Goal: Task Accomplishment & Management: Manage account settings

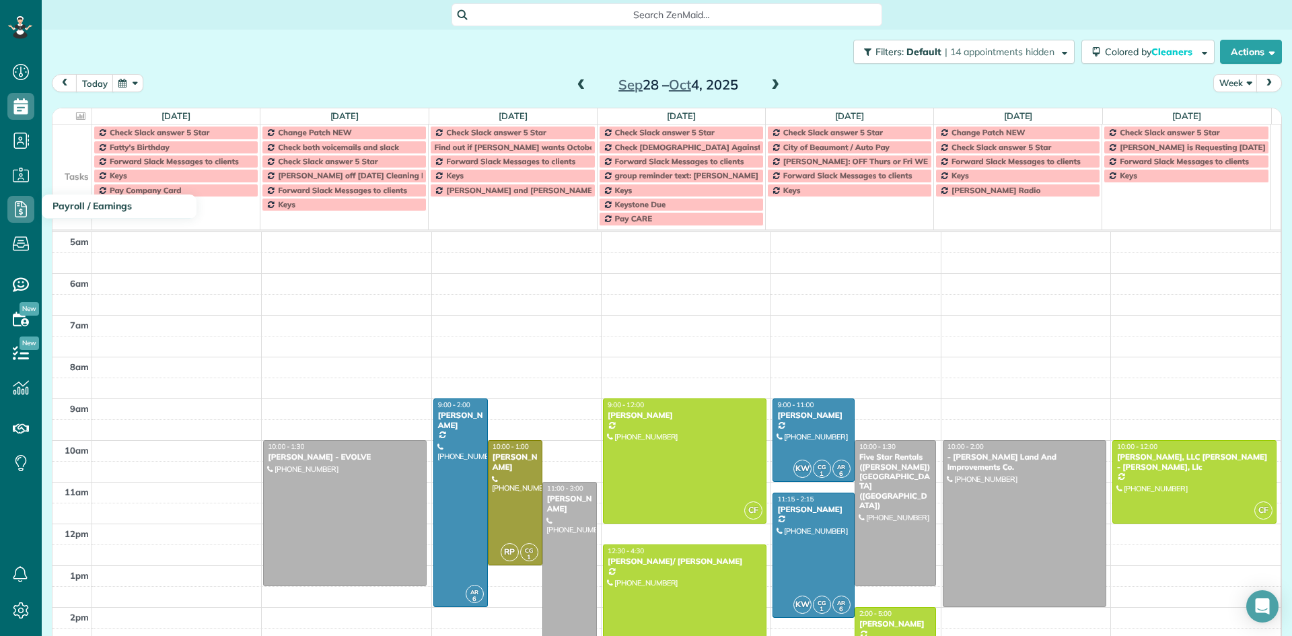
scroll to position [48, 0]
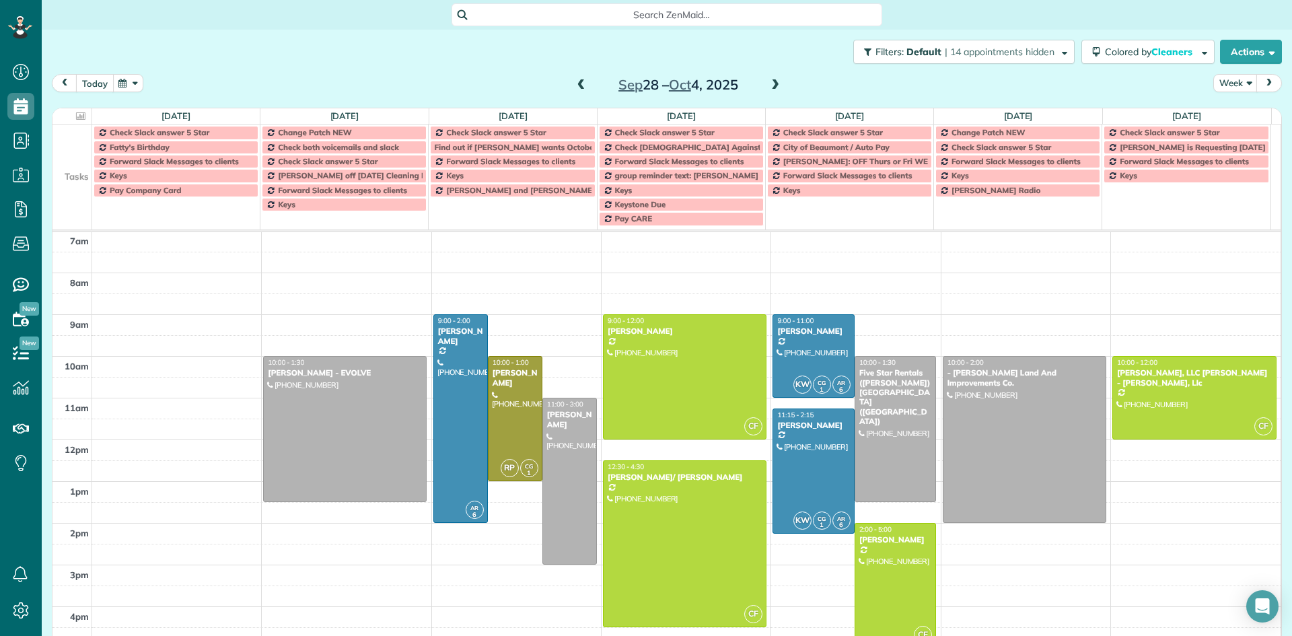
click at [95, 85] on button "today" at bounding box center [95, 83] width 38 height 18
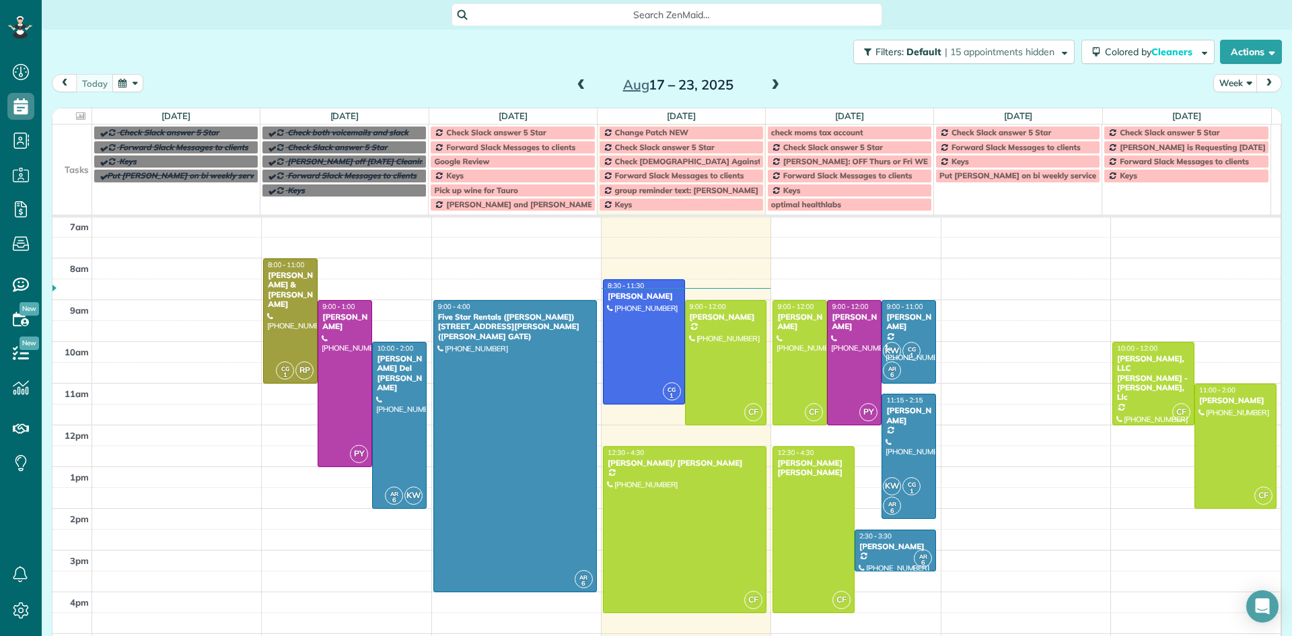
click at [772, 85] on span at bounding box center [775, 85] width 15 height 12
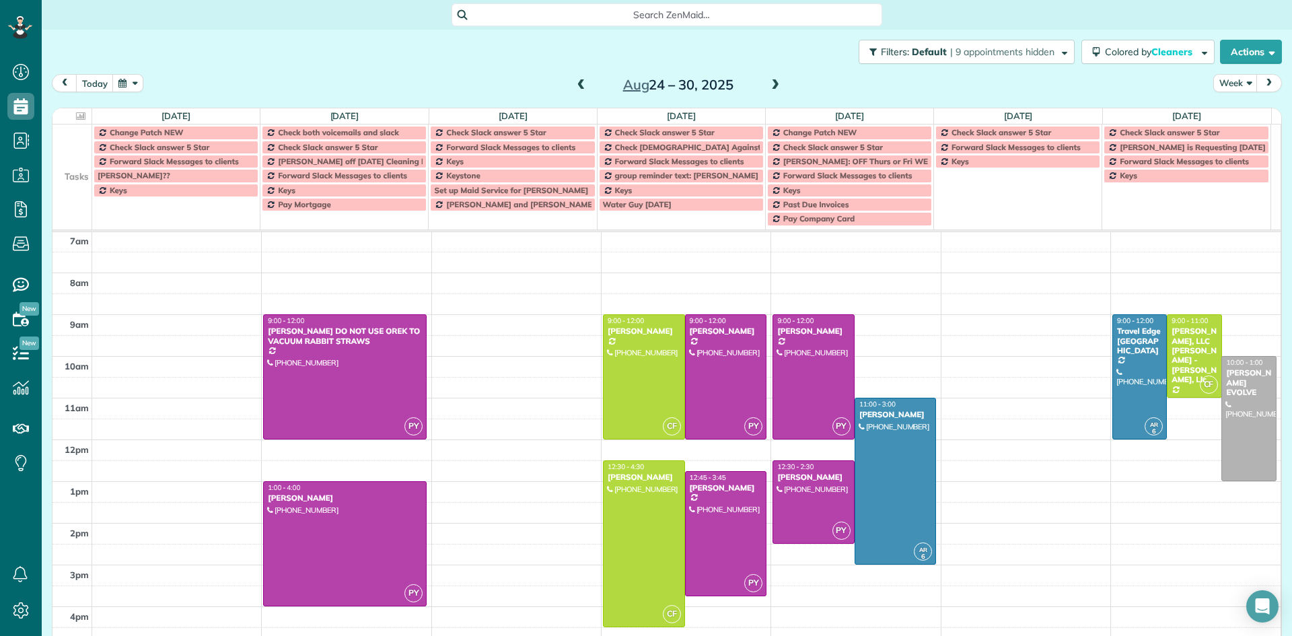
click at [772, 85] on span at bounding box center [775, 85] width 15 height 12
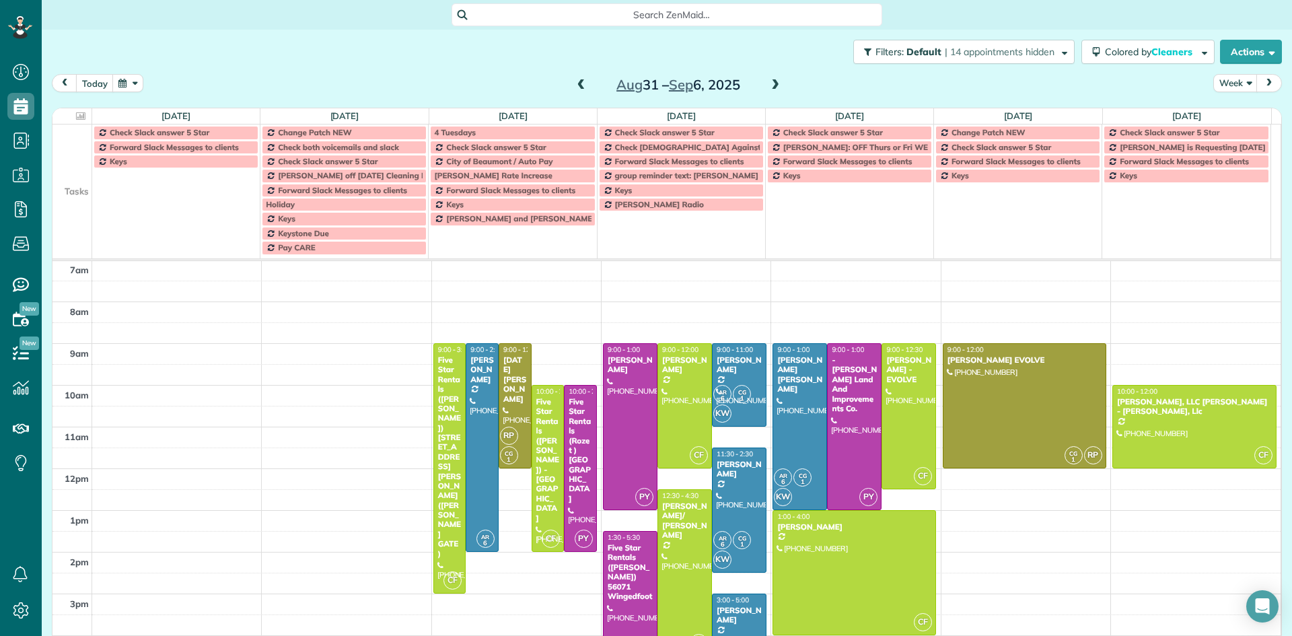
click at [578, 87] on span at bounding box center [581, 85] width 15 height 12
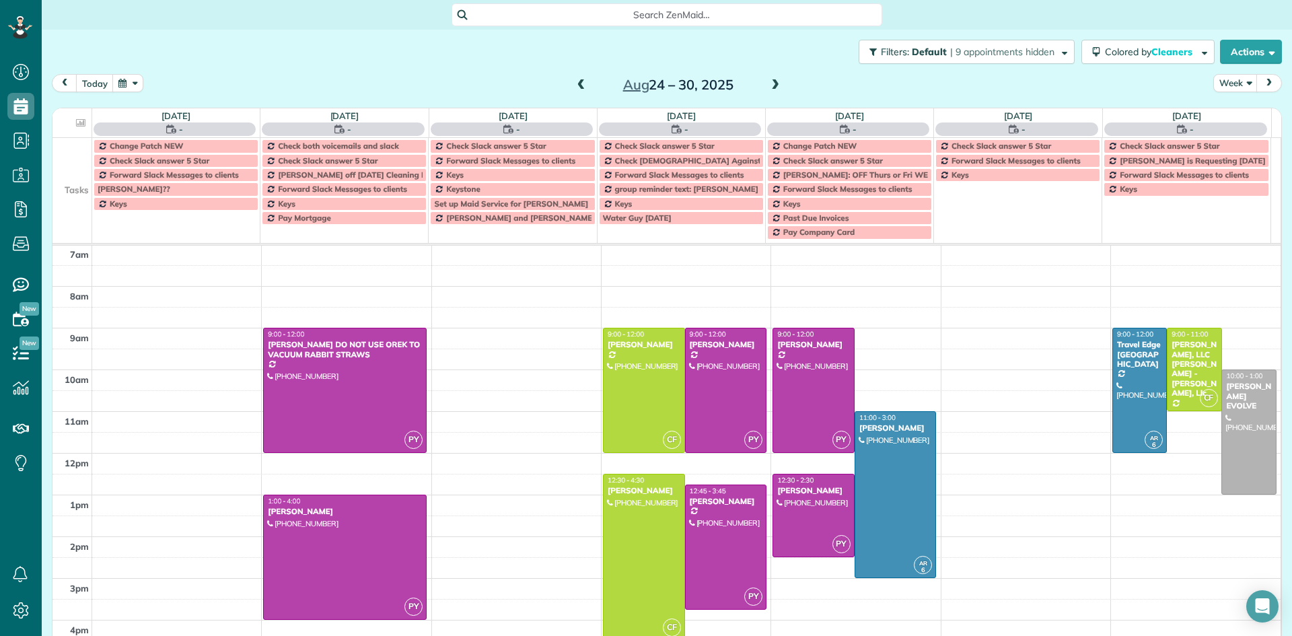
click at [578, 87] on span at bounding box center [581, 85] width 15 height 12
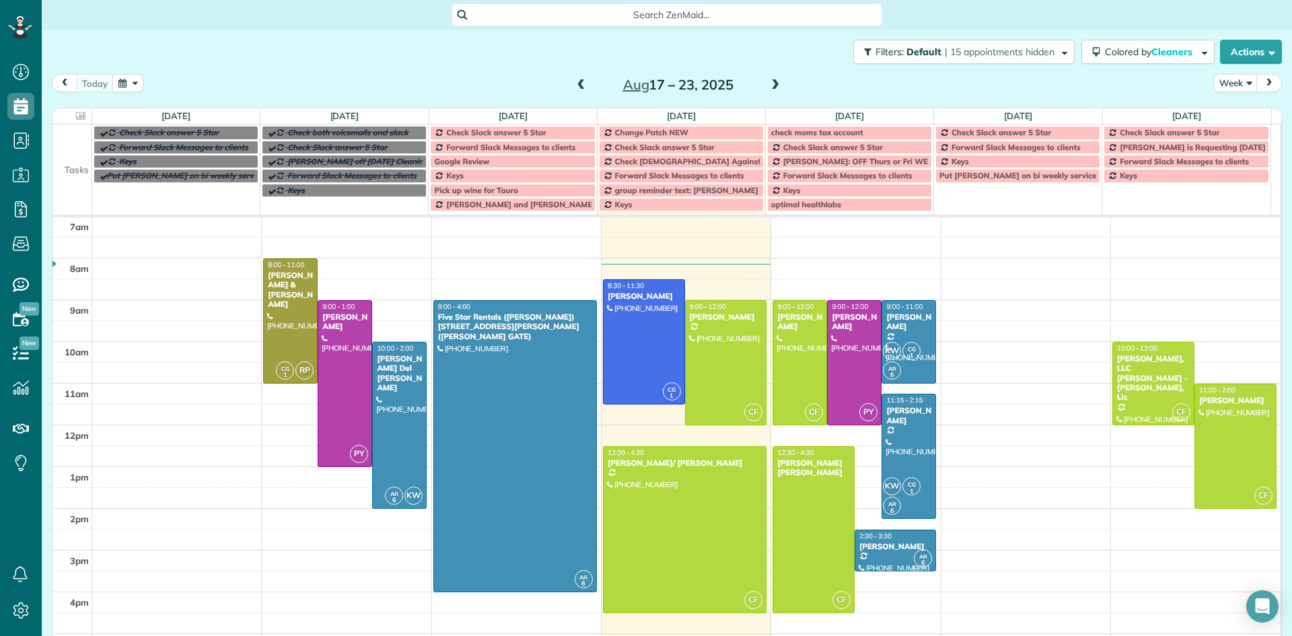
click at [581, 86] on span at bounding box center [581, 85] width 15 height 12
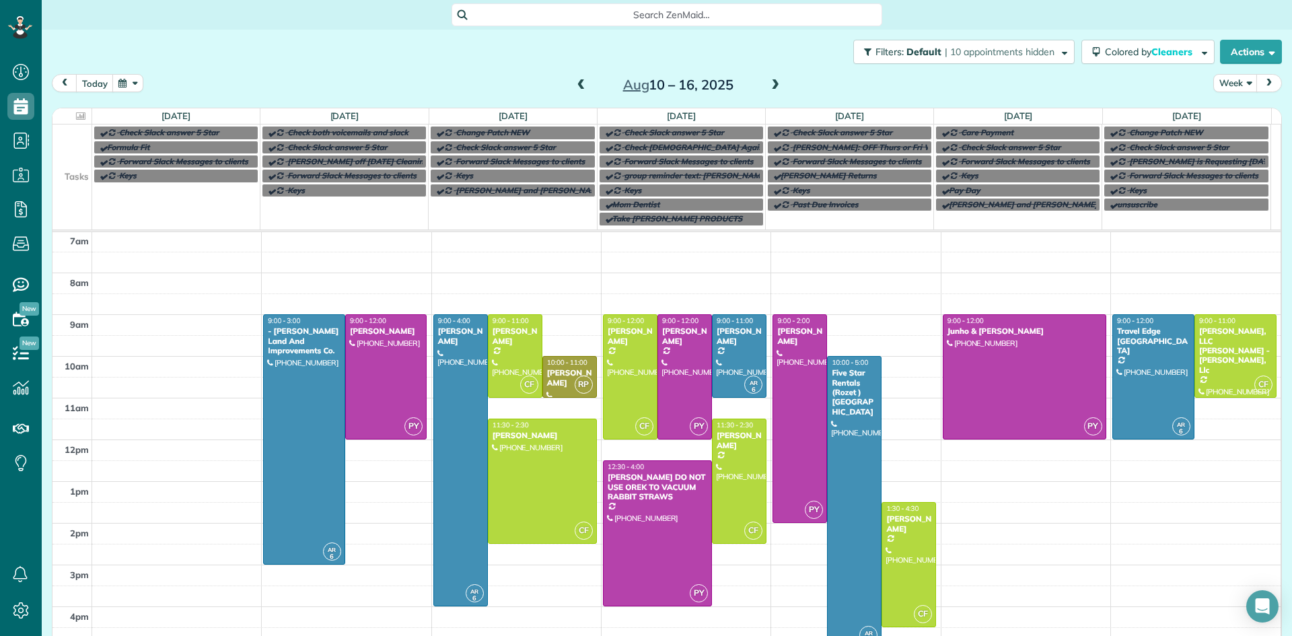
click at [772, 84] on span at bounding box center [775, 85] width 15 height 12
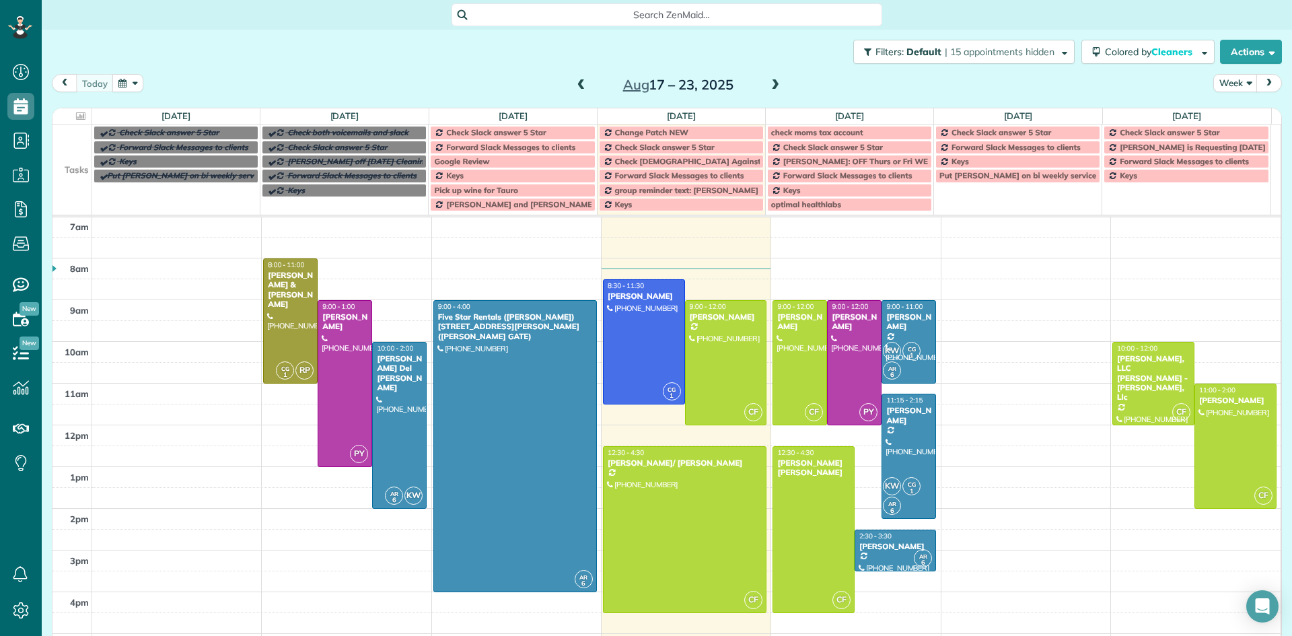
click at [768, 85] on span at bounding box center [775, 85] width 15 height 12
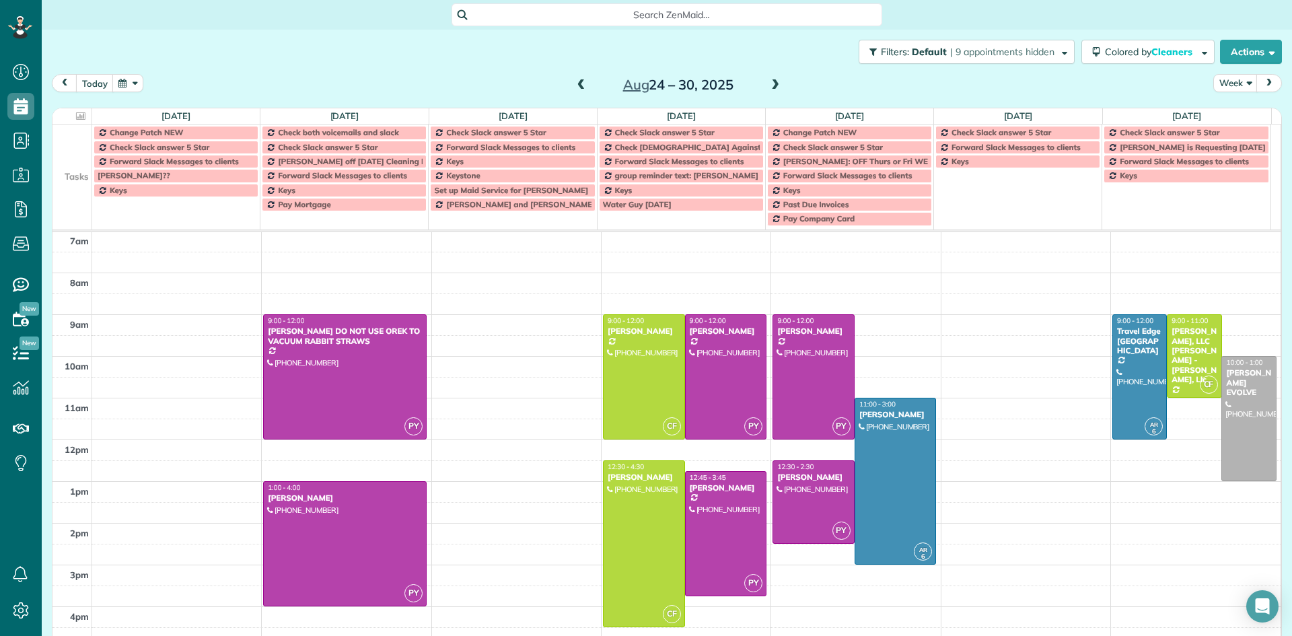
click at [768, 85] on span at bounding box center [775, 85] width 15 height 12
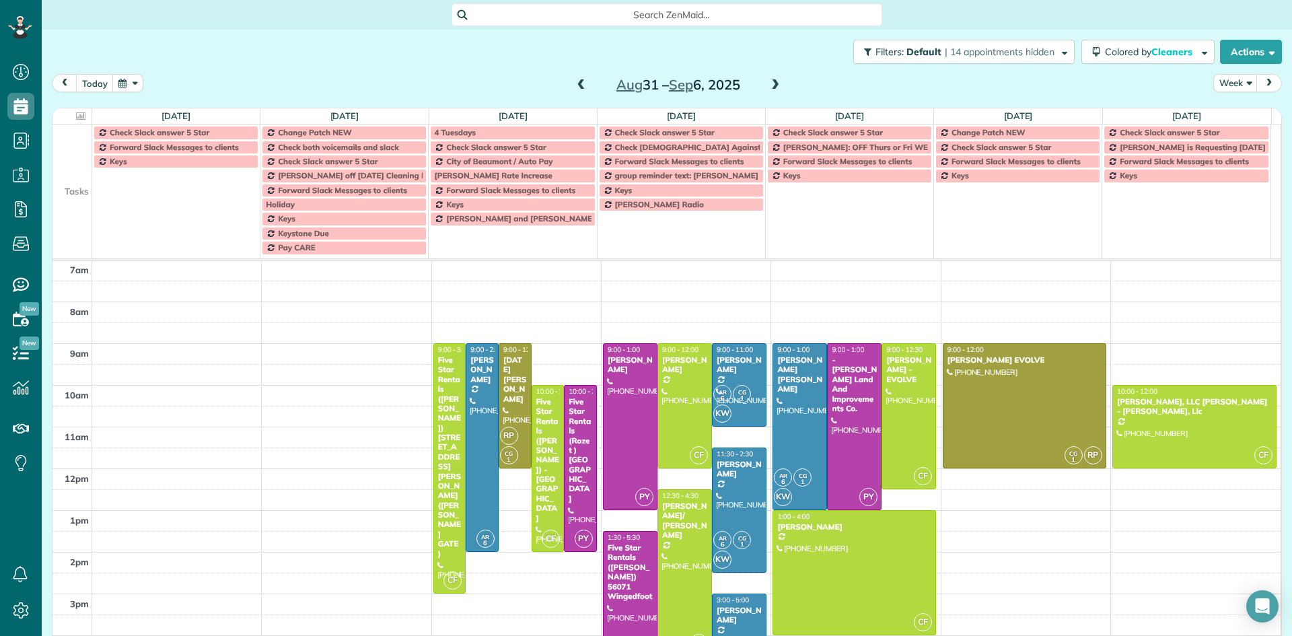
click at [768, 85] on span at bounding box center [775, 85] width 15 height 12
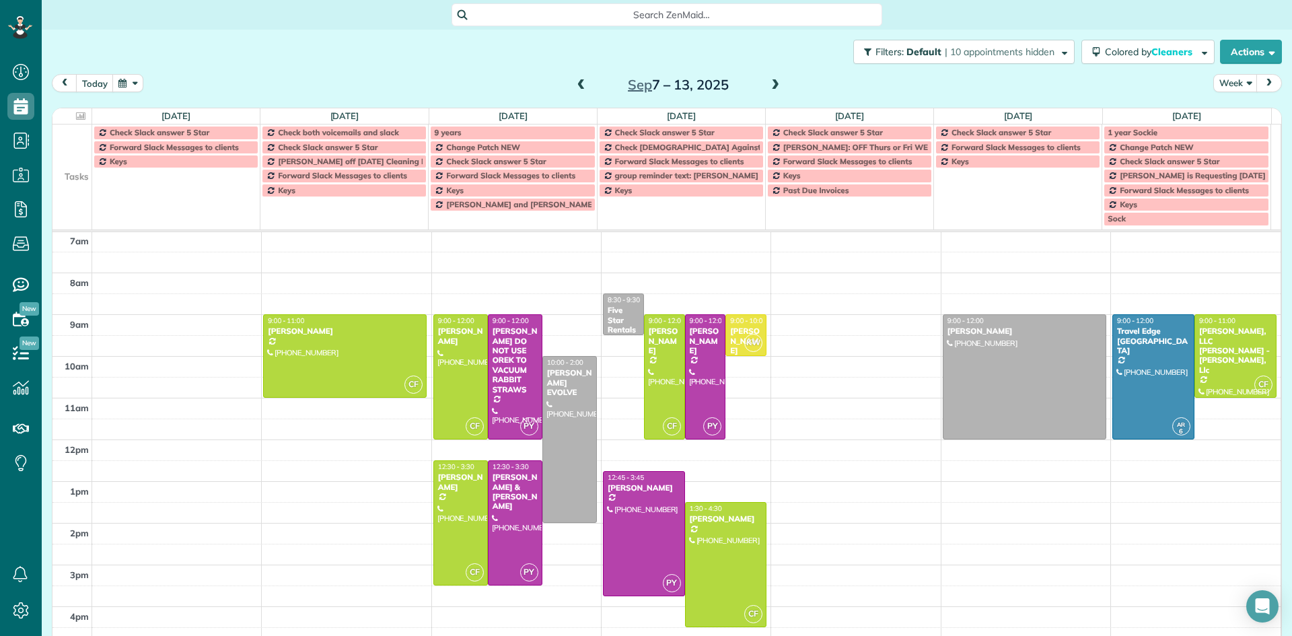
click at [768, 85] on span at bounding box center [775, 85] width 15 height 12
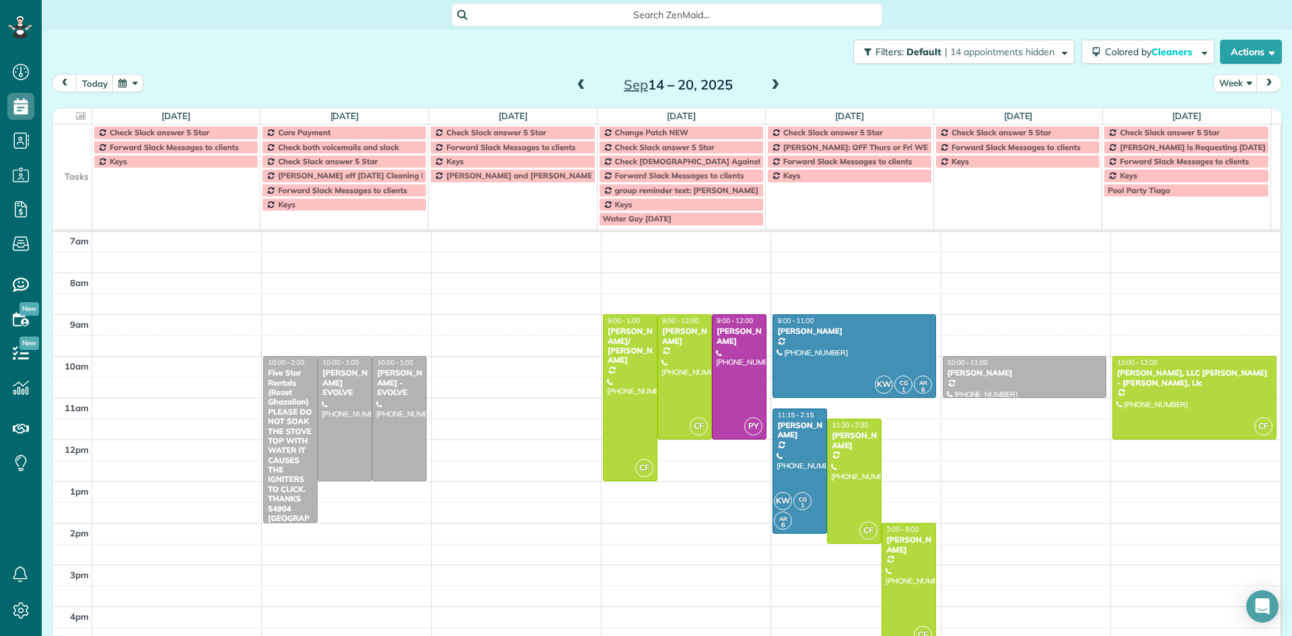
click at [768, 85] on span at bounding box center [775, 85] width 15 height 12
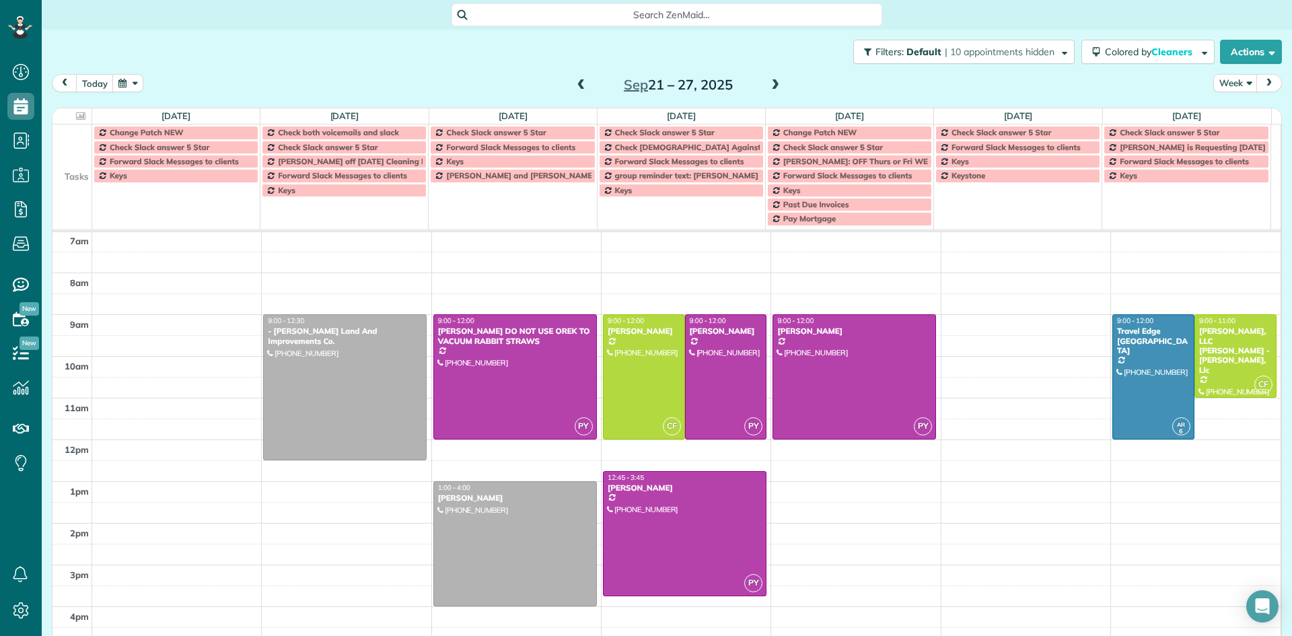
click at [768, 85] on span at bounding box center [775, 85] width 15 height 12
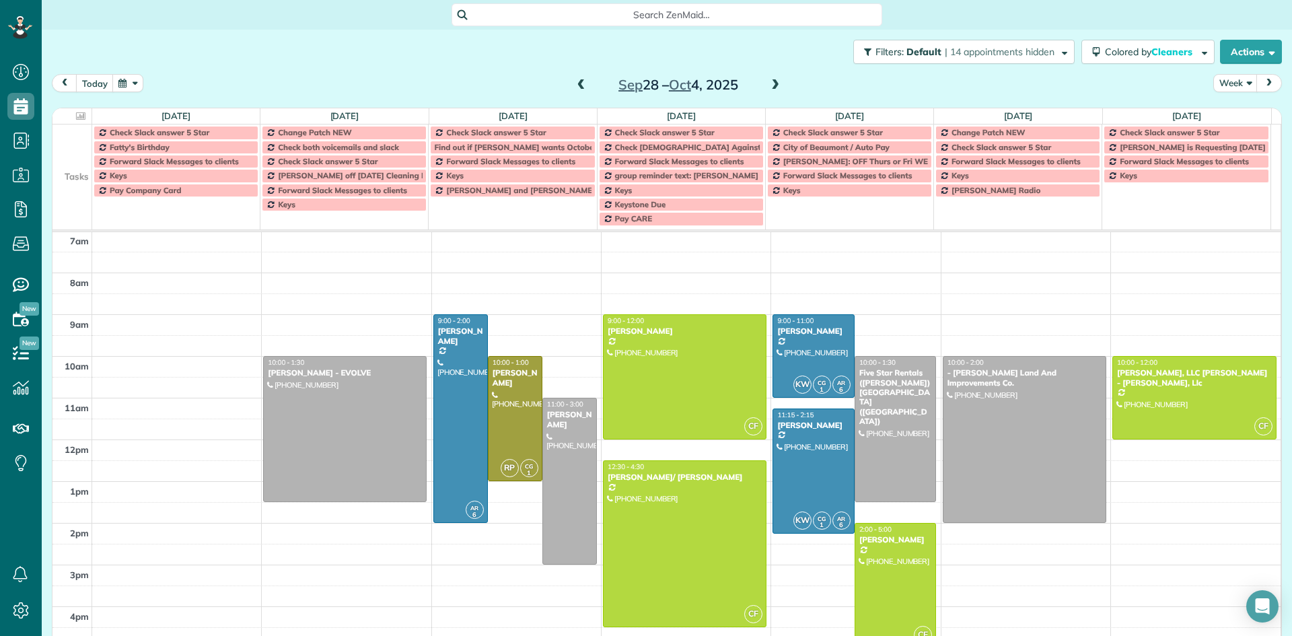
click at [579, 85] on span at bounding box center [581, 85] width 15 height 12
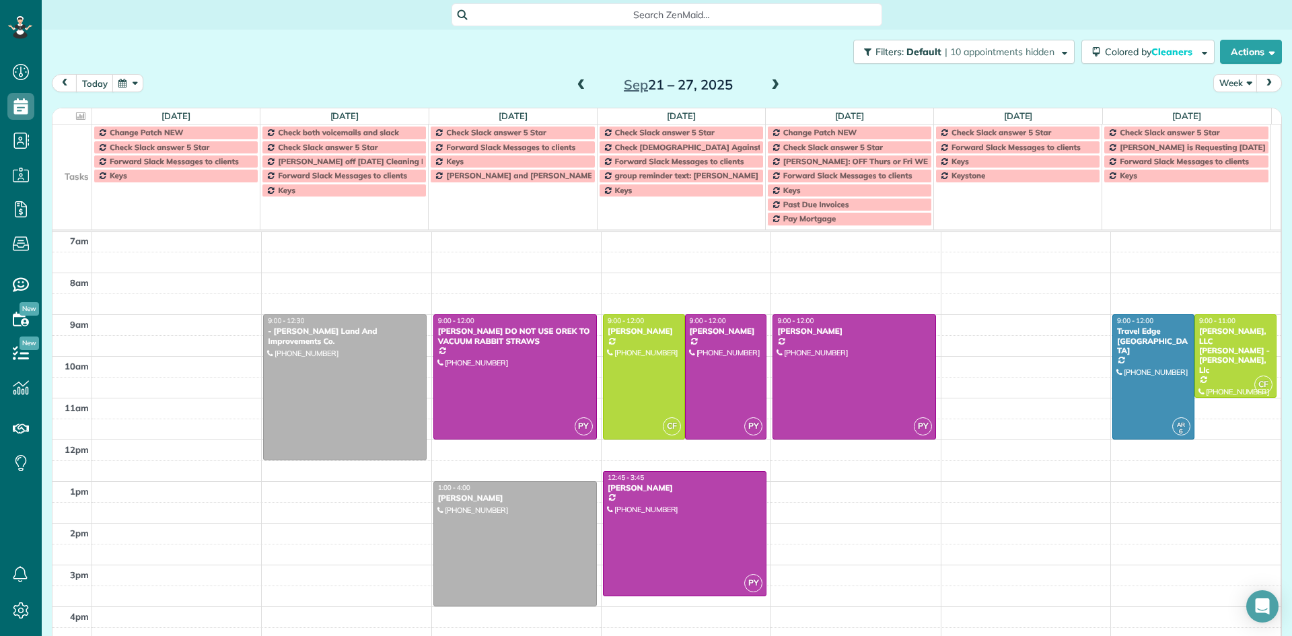
click at [579, 85] on span at bounding box center [581, 85] width 15 height 12
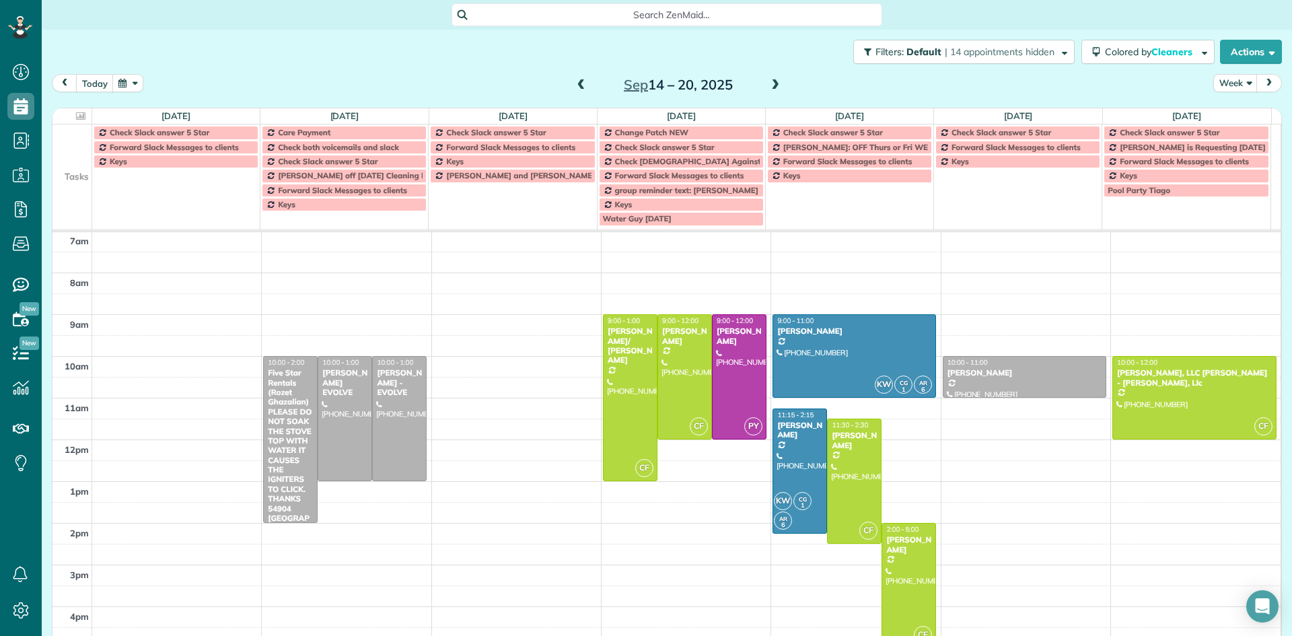
click at [579, 85] on span at bounding box center [581, 85] width 15 height 12
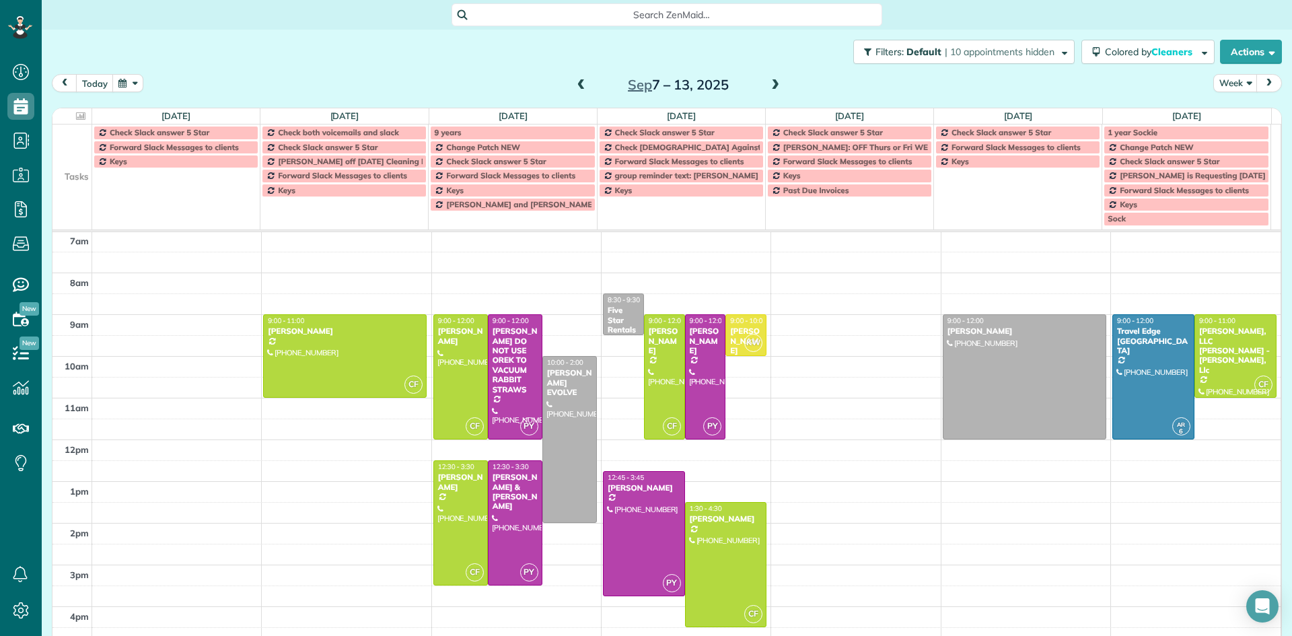
click at [579, 85] on span at bounding box center [581, 85] width 15 height 12
